Goal: Check status

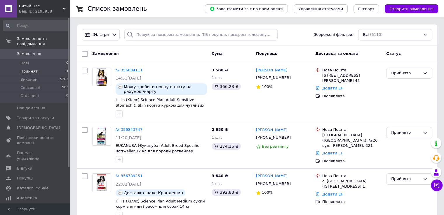
click at [29, 69] on span "Прийняті" at bounding box center [29, 71] width 18 height 5
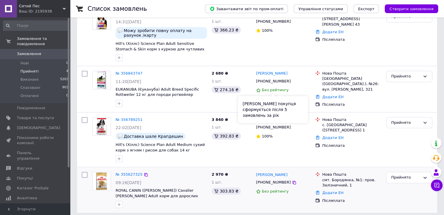
scroll to position [81, 0]
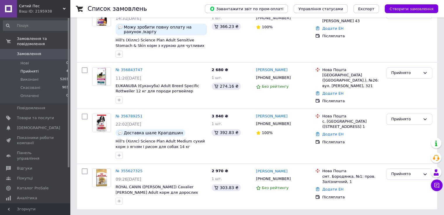
click at [26, 69] on span "Прийняті" at bounding box center [29, 71] width 18 height 5
click at [423, 174] on icon at bounding box center [424, 174] width 5 height 5
click at [399, 184] on li "Виконано" at bounding box center [409, 186] width 46 height 11
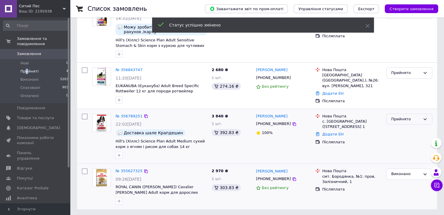
click at [422, 118] on div "Прийнято" at bounding box center [409, 119] width 46 height 11
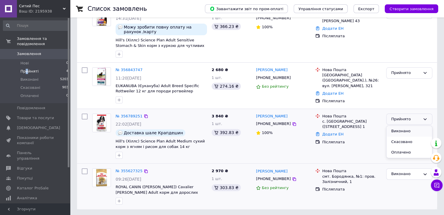
click at [402, 131] on li "Виконано" at bounding box center [409, 131] width 46 height 11
click at [423, 72] on icon at bounding box center [424, 73] width 3 height 2
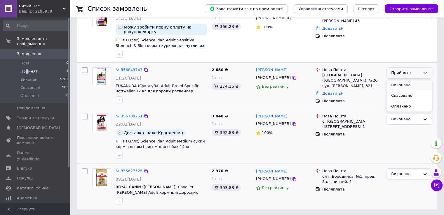
click at [407, 82] on li "Виконано" at bounding box center [409, 85] width 46 height 11
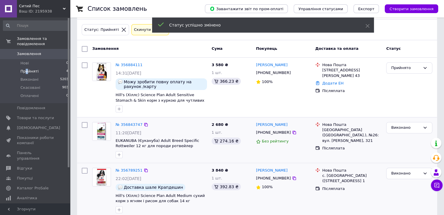
scroll to position [22, 0]
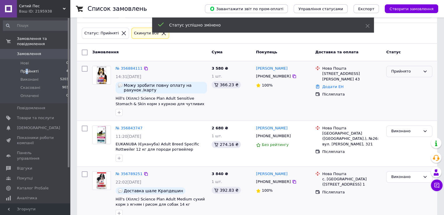
click at [420, 72] on div "Прийнято" at bounding box center [409, 71] width 46 height 11
click at [408, 84] on li "Виконано" at bounding box center [409, 83] width 46 height 11
